Goal: Information Seeking & Learning: Learn about a topic

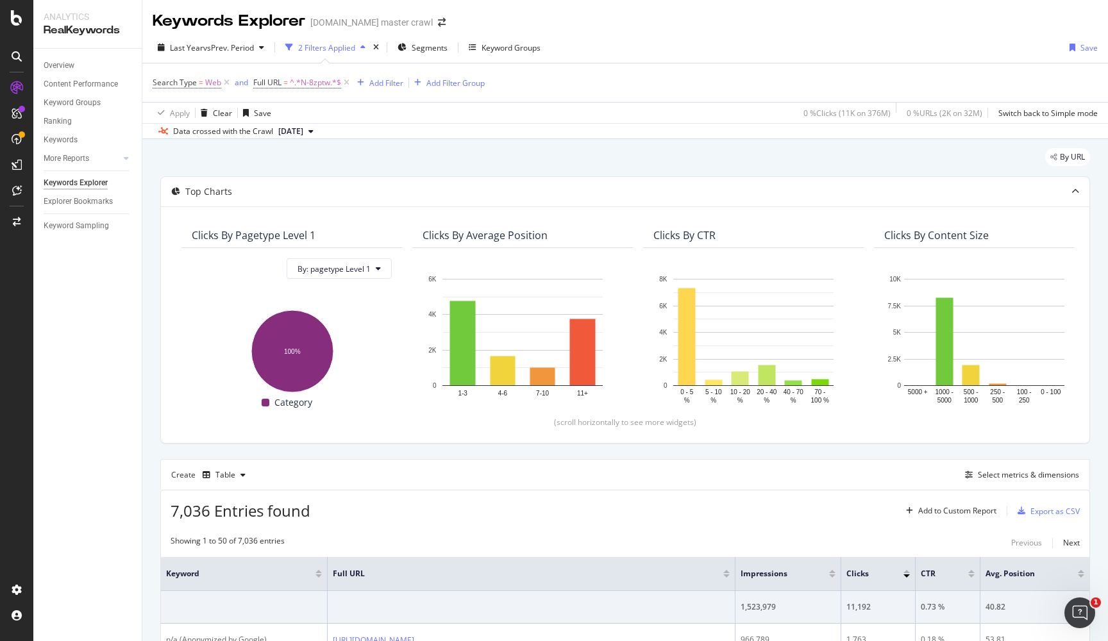
scroll to position [179, 0]
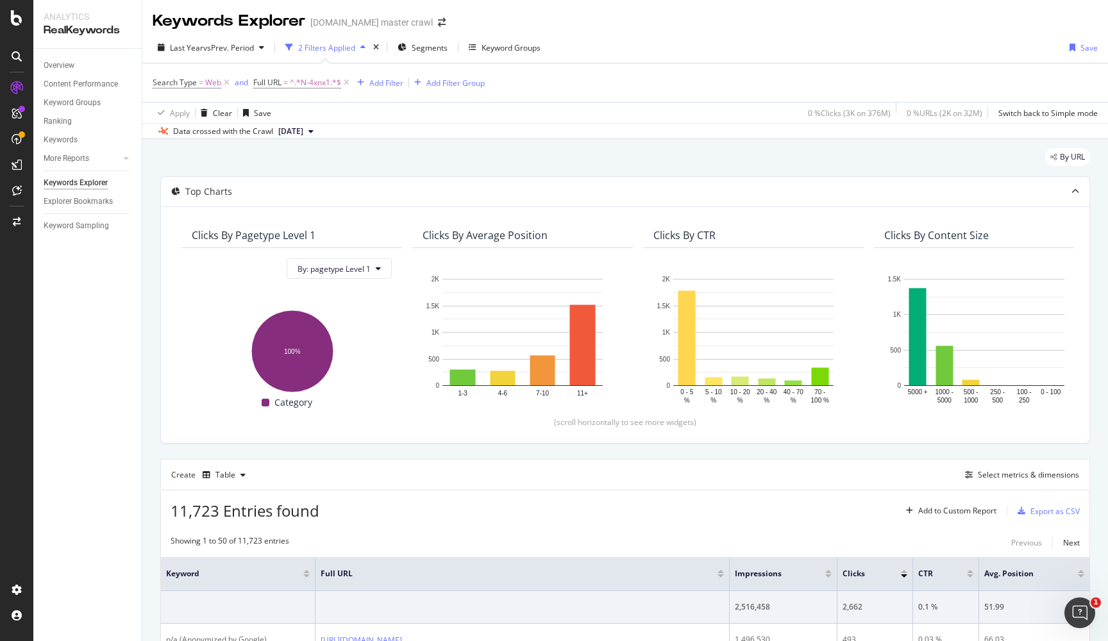
scroll to position [179, 0]
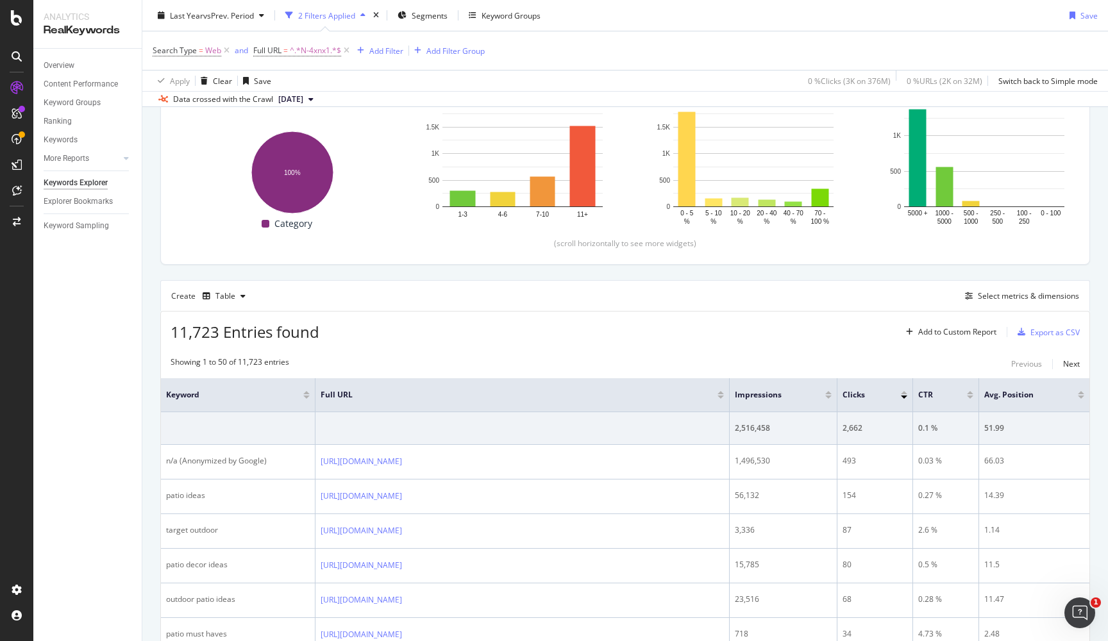
click at [644, 44] on div "Search Type = Web and Full URL = ^.*N-4xnx1.*$ Add Filter Add Filter Group" at bounding box center [626, 50] width 946 height 38
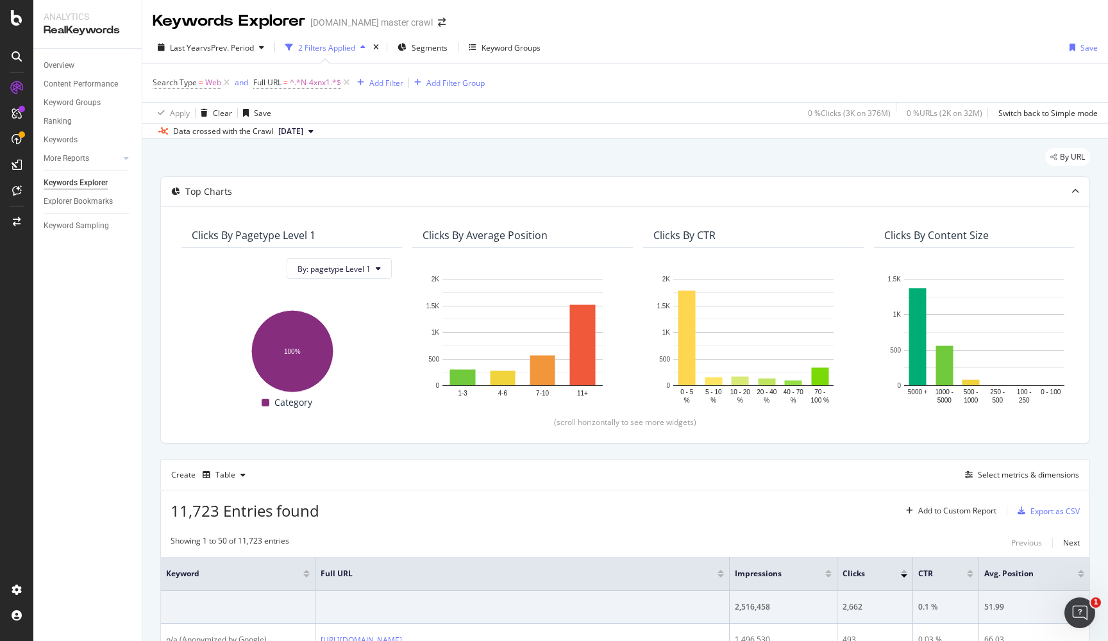
scroll to position [0, 0]
click at [714, 53] on div "Last Year vs Prev. Period 2 Filters Applied Segments Keyword Groups Save" at bounding box center [625, 50] width 966 height 26
